Goal: Task Accomplishment & Management: Complete application form

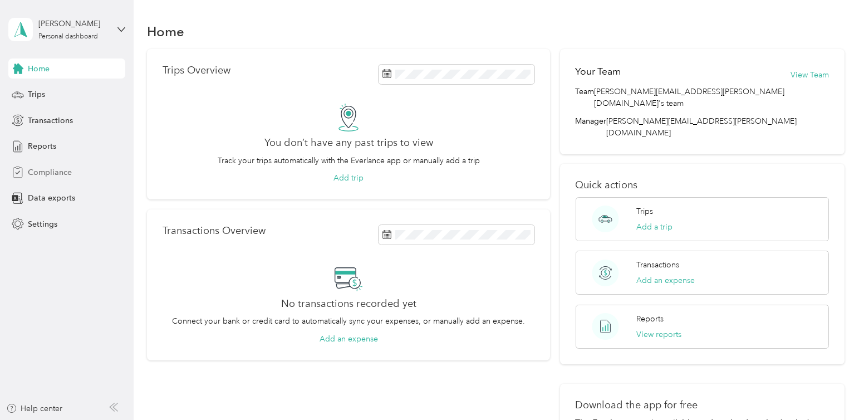
click at [55, 169] on span "Compliance" at bounding box center [50, 173] width 44 height 12
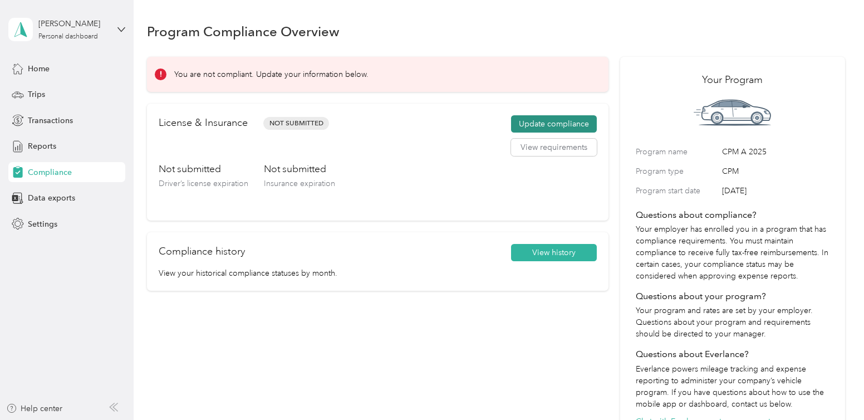
click at [554, 123] on button "Update compliance" at bounding box center [554, 124] width 86 height 18
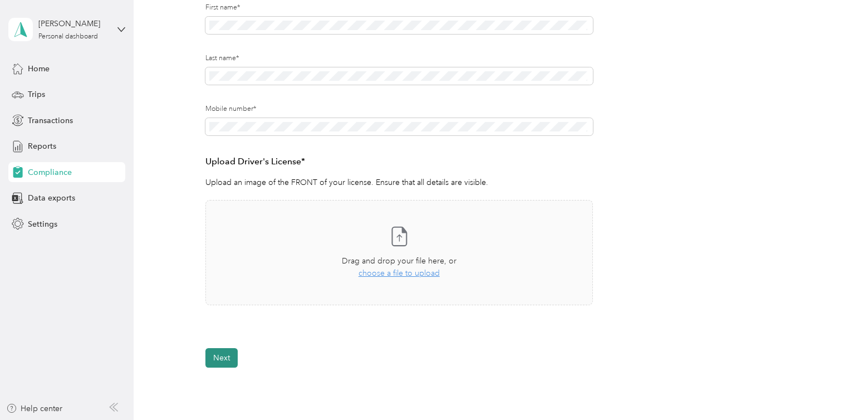
click at [208, 364] on button "Next" at bounding box center [222, 357] width 32 height 19
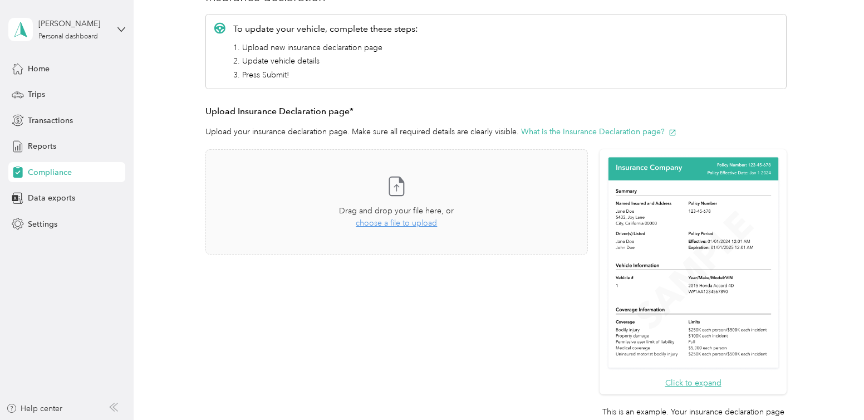
scroll to position [149, 0]
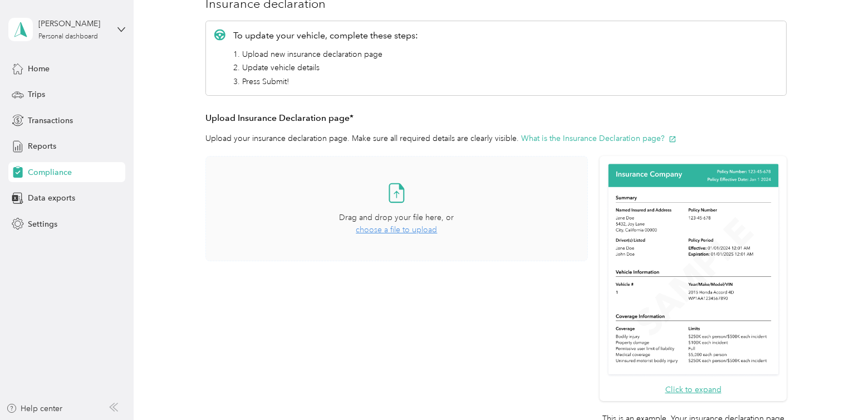
click at [398, 232] on span "choose a file to upload" at bounding box center [396, 229] width 81 height 9
